Goal: Information Seeking & Learning: Check status

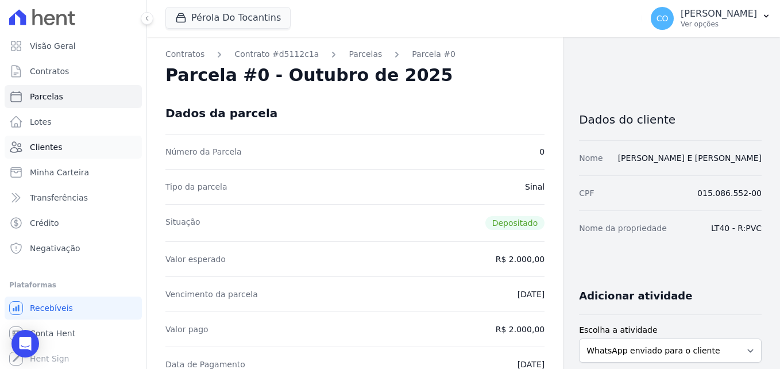
click at [56, 150] on span "Clientes" at bounding box center [46, 146] width 32 height 11
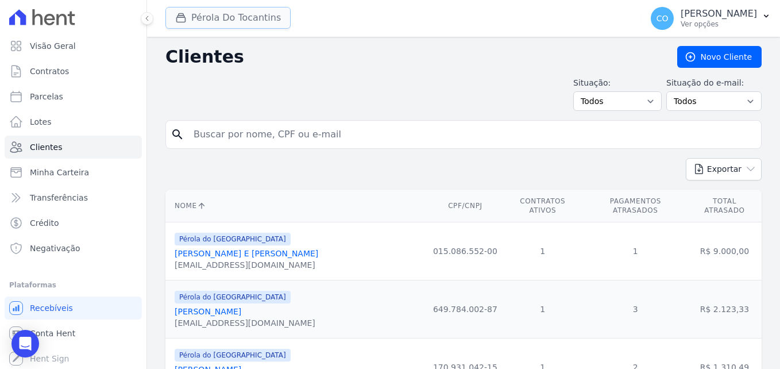
click at [232, 16] on button "Pérola Do Tocantins" at bounding box center [227, 18] width 125 height 22
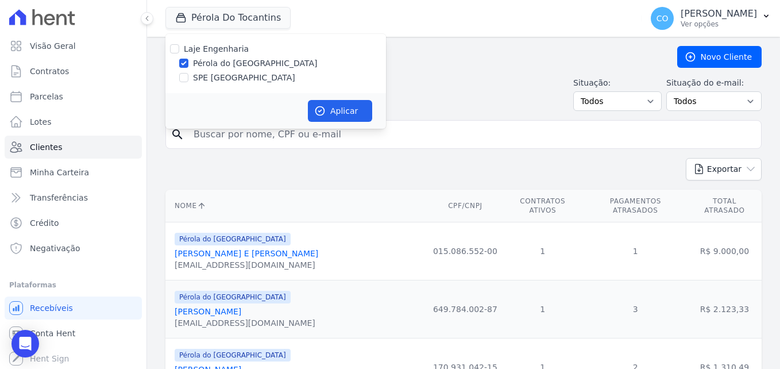
click at [225, 64] on label "Pérola do [GEOGRAPHIC_DATA]" at bounding box center [255, 63] width 125 height 12
click at [188, 64] on input "Pérola do [GEOGRAPHIC_DATA]" at bounding box center [183, 63] width 9 height 9
checkbox input "false"
click at [225, 79] on label "SPE [GEOGRAPHIC_DATA]" at bounding box center [244, 78] width 102 height 12
click at [188, 79] on input "SPE [GEOGRAPHIC_DATA]" at bounding box center [183, 77] width 9 height 9
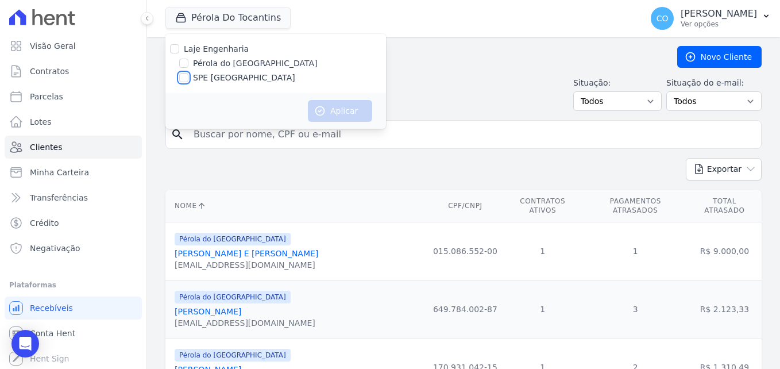
checkbox input "true"
click at [476, 136] on input "search" at bounding box center [472, 134] width 570 height 23
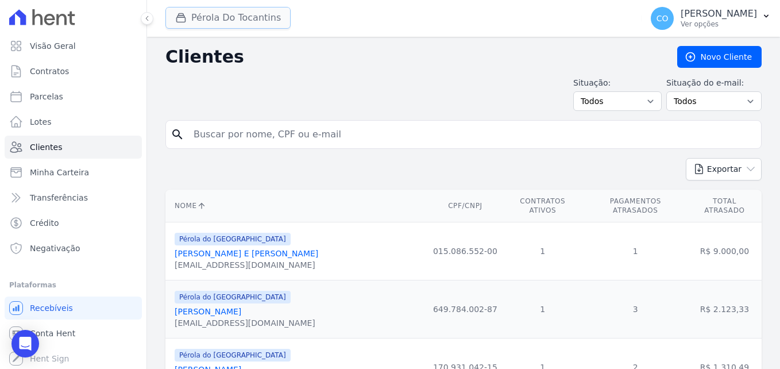
click at [220, 22] on button "Pérola Do Tocantins" at bounding box center [227, 18] width 125 height 22
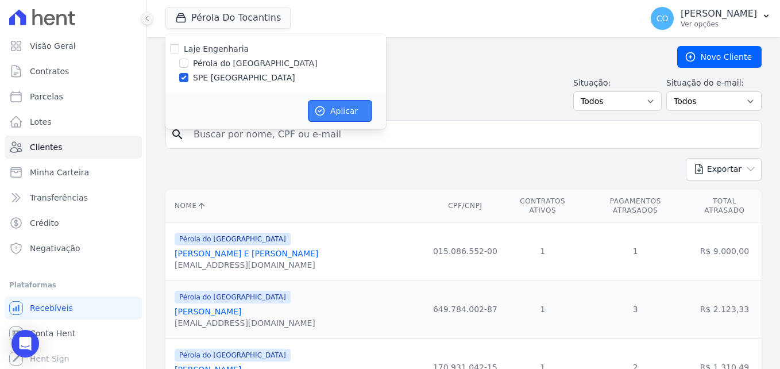
click at [327, 107] on button "Aplicar" at bounding box center [340, 111] width 64 height 22
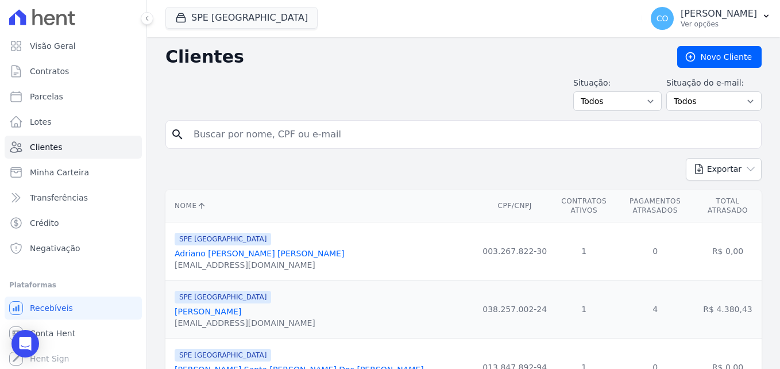
click at [412, 127] on input "search" at bounding box center [472, 134] width 570 height 23
paste input "[PERSON_NAME]"
type input "[PERSON_NAME]"
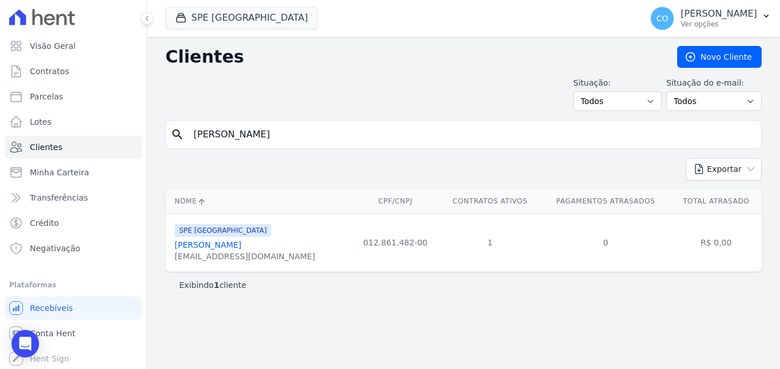
click at [223, 243] on link "[PERSON_NAME]" at bounding box center [208, 244] width 67 height 9
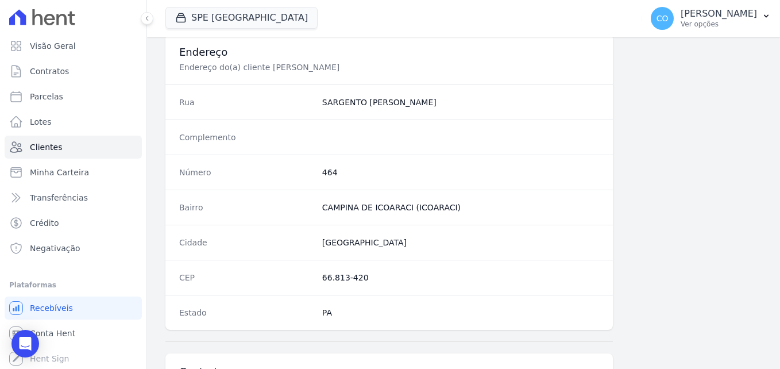
scroll to position [689, 0]
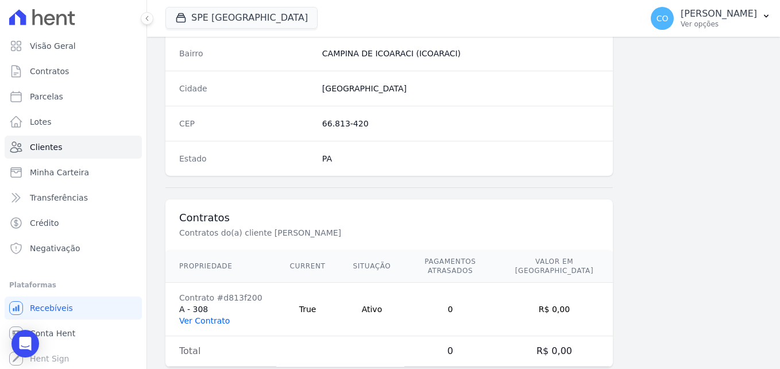
click at [198, 316] on link "Ver Contrato" at bounding box center [204, 320] width 51 height 9
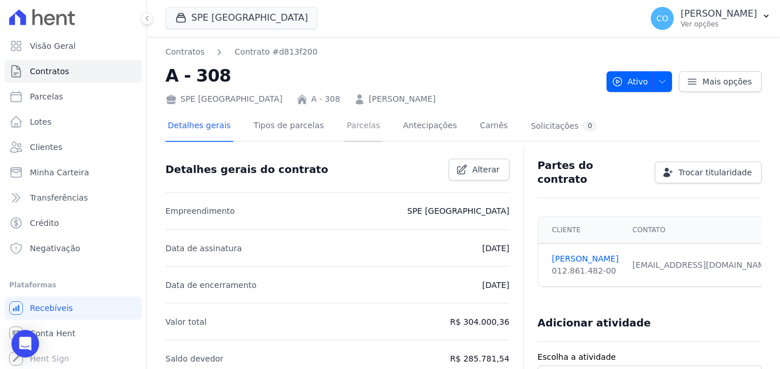
click at [345, 127] on link "Parcelas" at bounding box center [364, 126] width 38 height 30
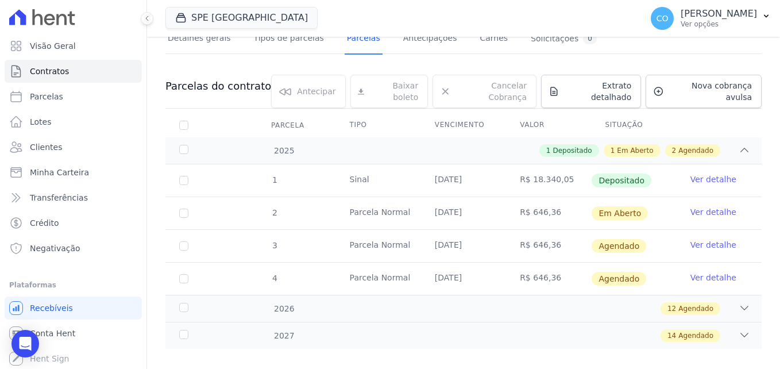
scroll to position [92, 0]
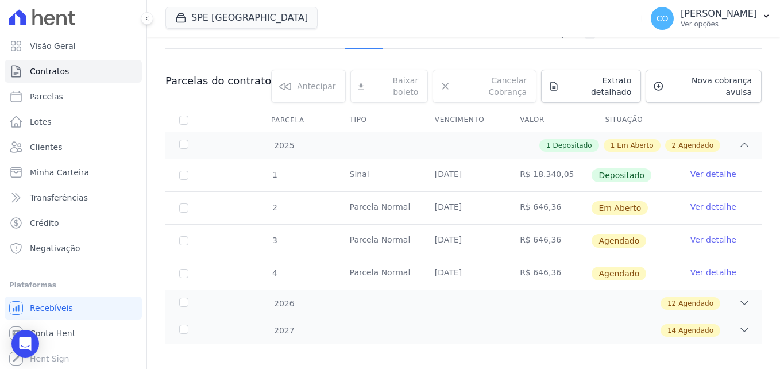
click at [701, 168] on link "Ver detalhe" at bounding box center [713, 173] width 46 height 11
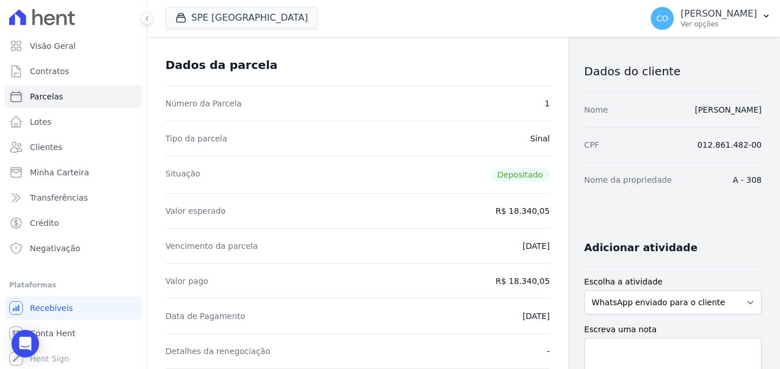
scroll to position [115, 0]
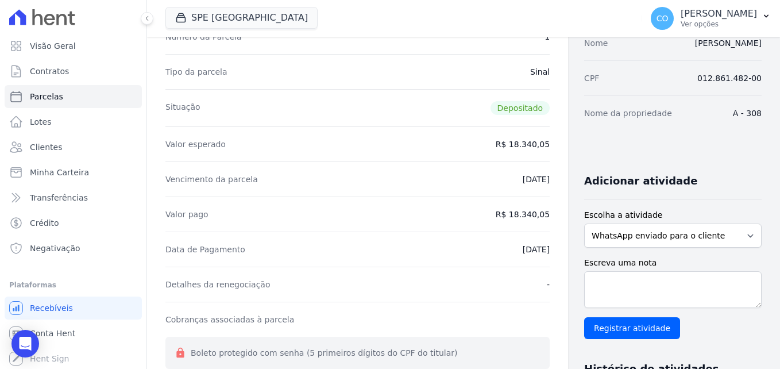
click at [411, 280] on div "Detalhes da renegociação -" at bounding box center [357, 283] width 384 height 35
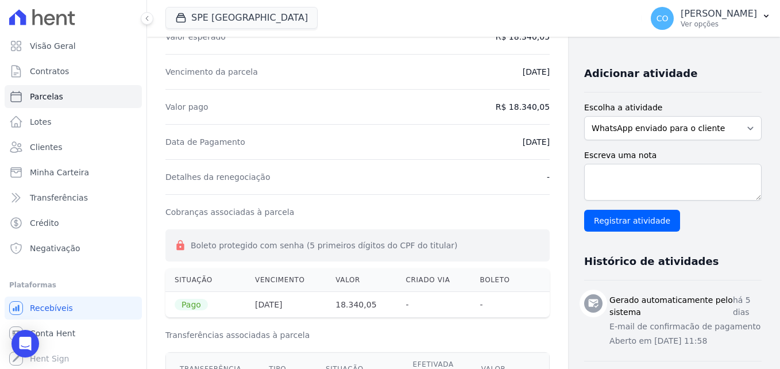
scroll to position [230, 0]
